Goal: Information Seeking & Learning: Learn about a topic

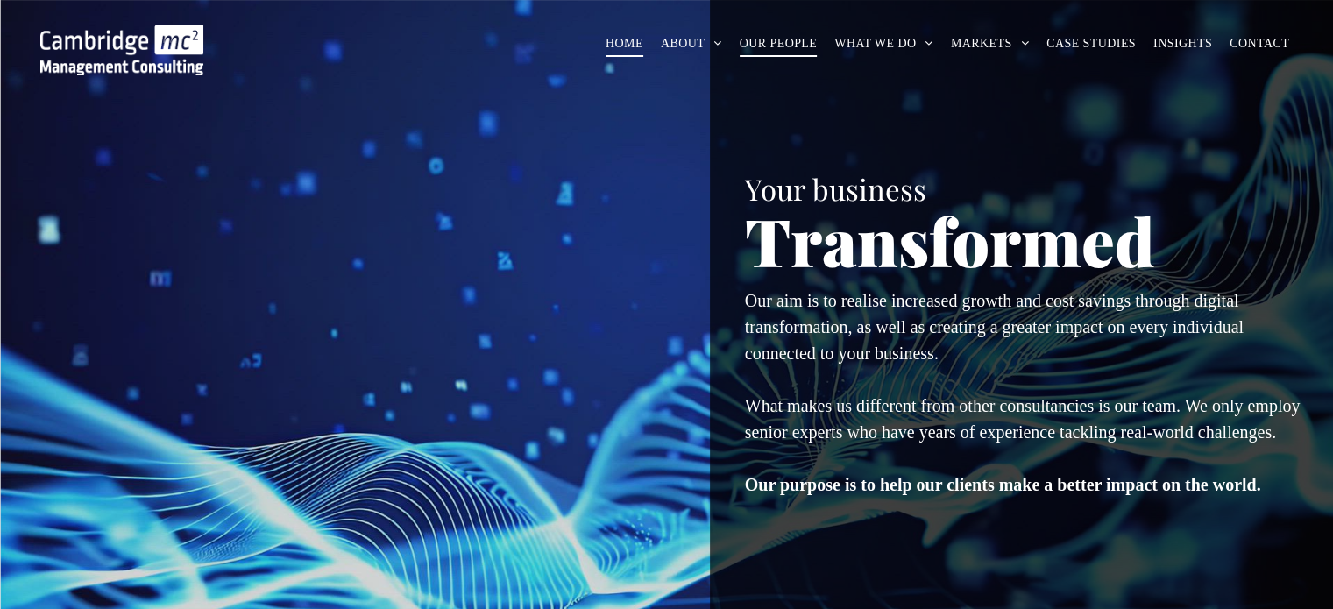
click at [792, 42] on span "OUR PEOPLE" at bounding box center [779, 43] width 78 height 27
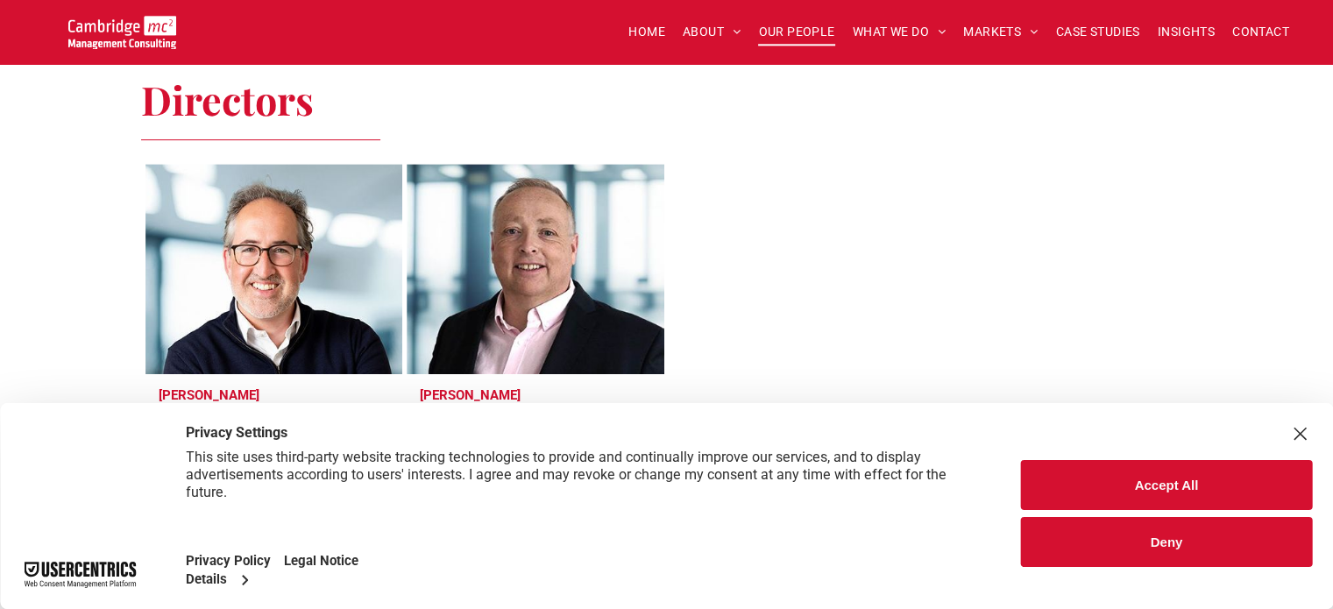
scroll to position [789, 0]
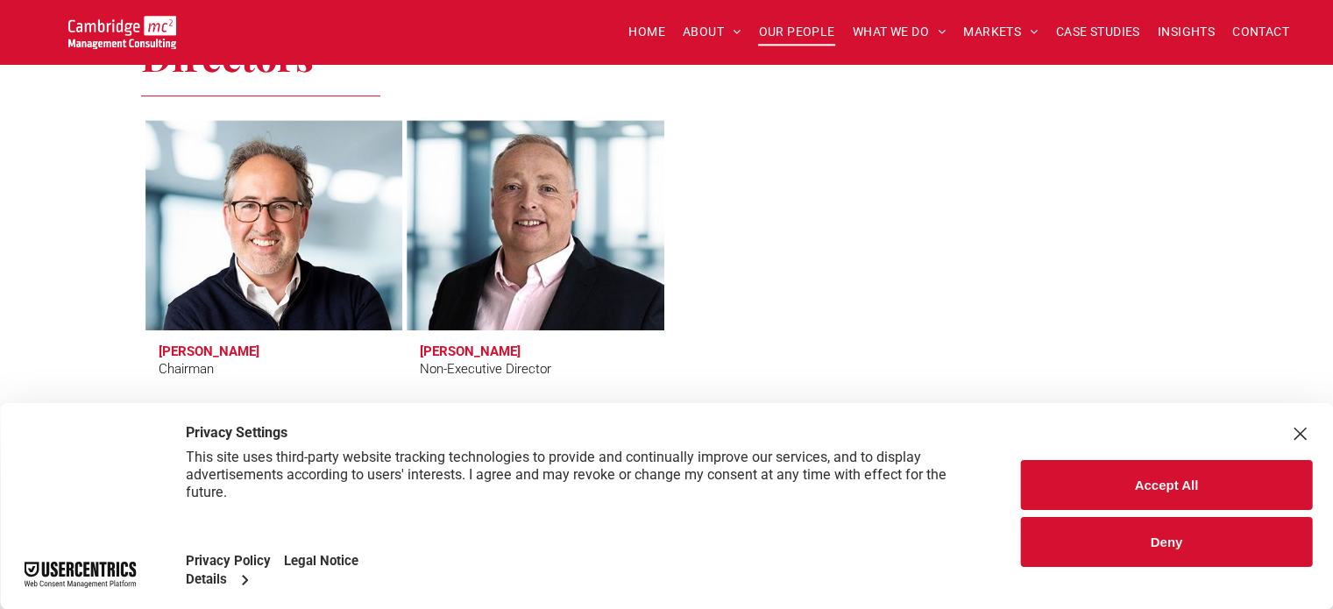
click at [1199, 474] on button "Accept All" at bounding box center [1166, 485] width 291 height 50
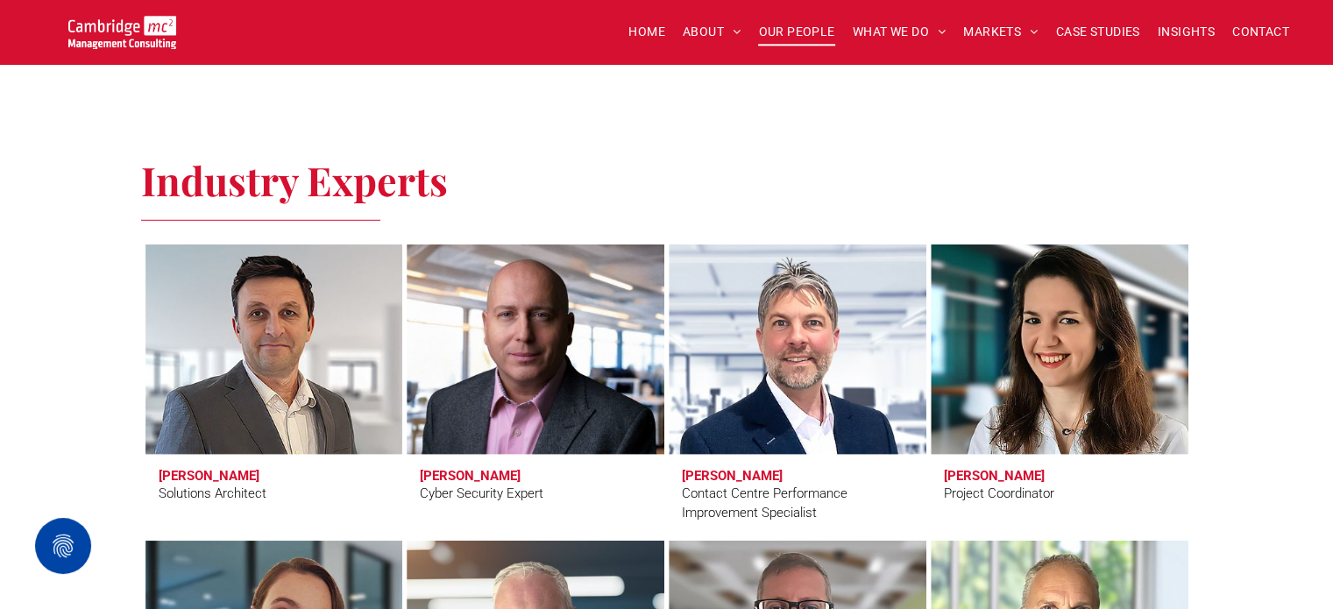
scroll to position [4821, 0]
